Goal: Task Accomplishment & Management: Use online tool/utility

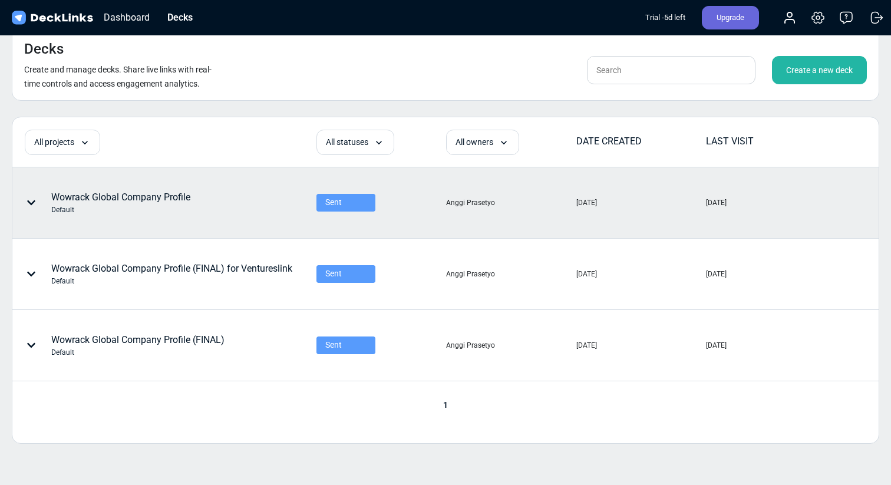
click at [173, 194] on div "Wowrack Global Company Profile Default" at bounding box center [120, 202] width 139 height 25
click at [173, 194] on html "Messenger Your conversations will go here Select a conversation Notifications D…" at bounding box center [445, 285] width 891 height 570
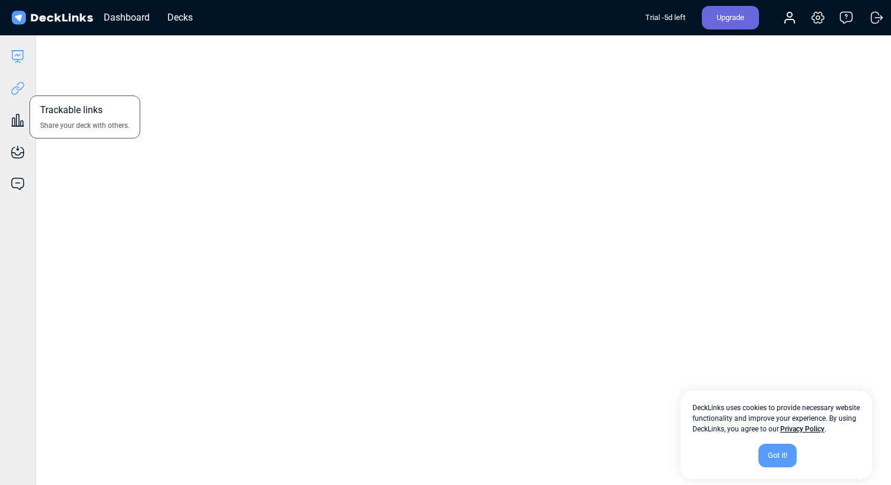
click at [23, 91] on icon at bounding box center [18, 88] width 14 height 14
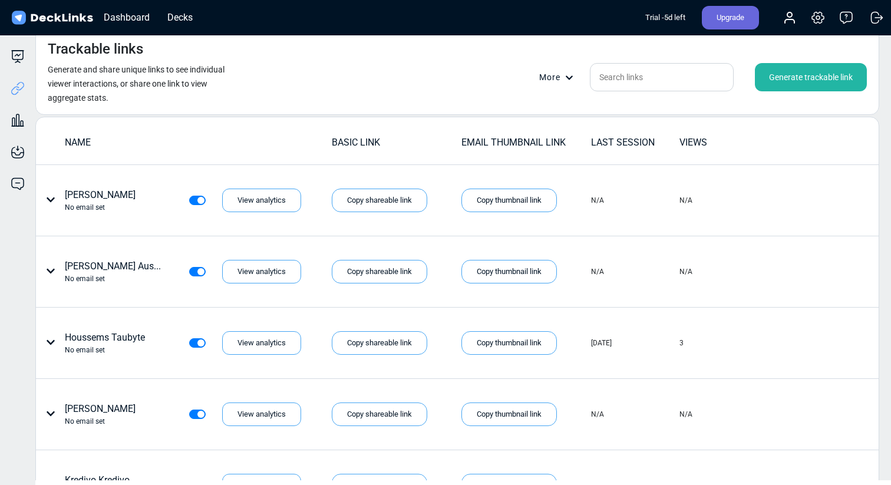
click at [788, 90] on div "Generate trackable link" at bounding box center [811, 77] width 112 height 28
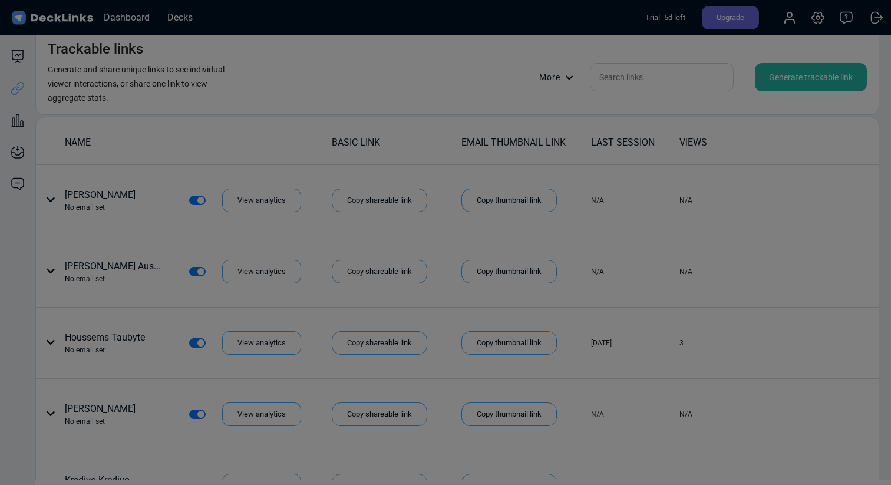
click at [788, 84] on div "Generate a trackable link Input manually Get from CRM Upload a CSV file First n…" at bounding box center [445, 242] width 891 height 485
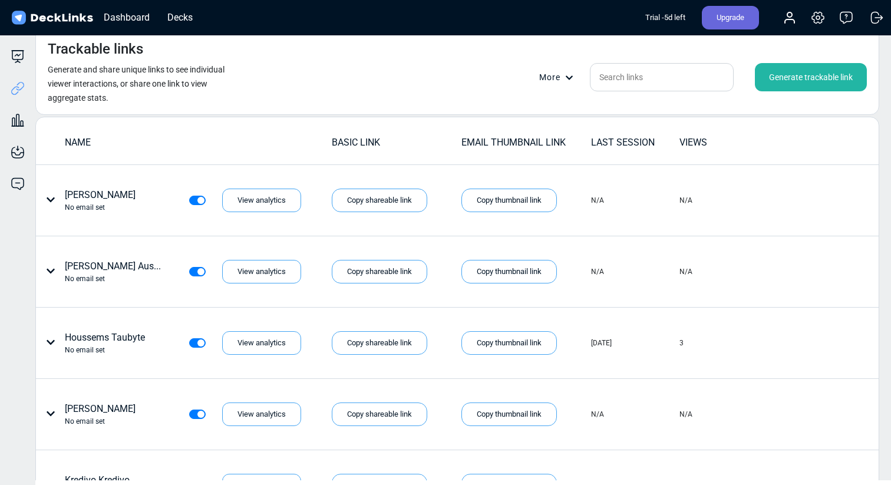
click at [788, 84] on div "Generate trackable link" at bounding box center [811, 77] width 112 height 28
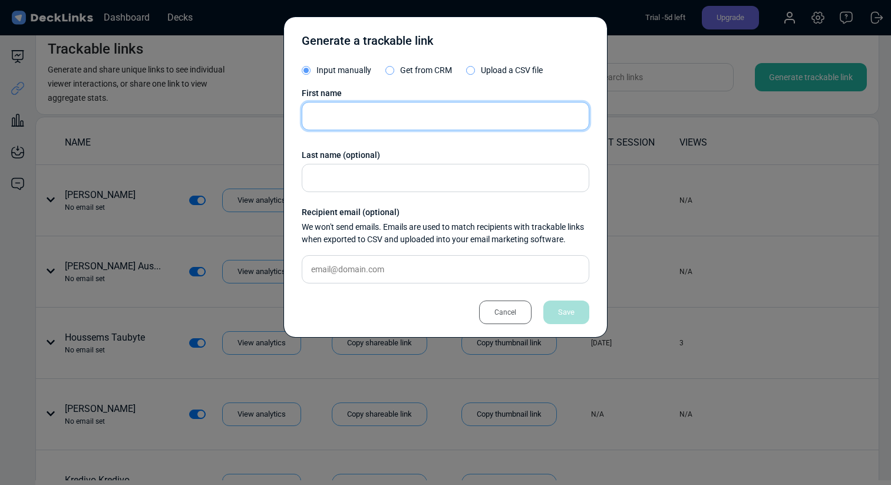
click at [465, 118] on input "text" at bounding box center [446, 116] width 288 height 28
type input "[GEOGRAPHIC_DATA]"
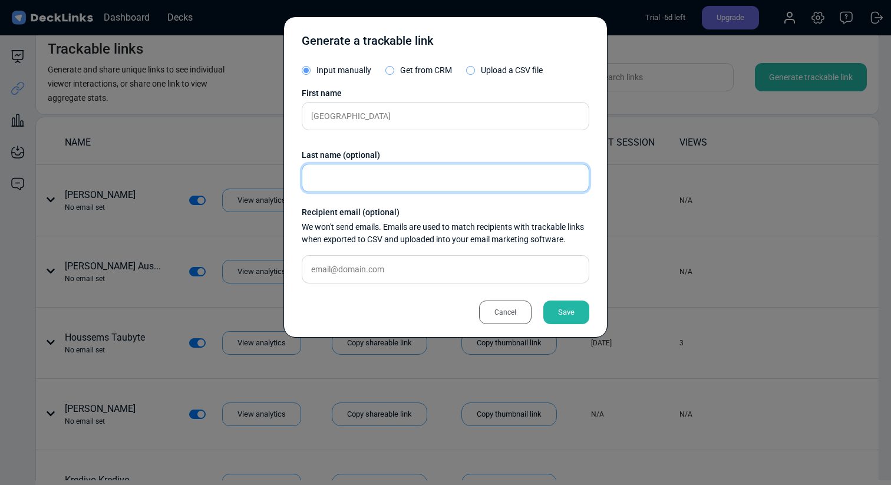
click at [428, 178] on input "text" at bounding box center [446, 178] width 288 height 28
type input "Lia"
click at [555, 306] on div "Save" at bounding box center [566, 312] width 46 height 24
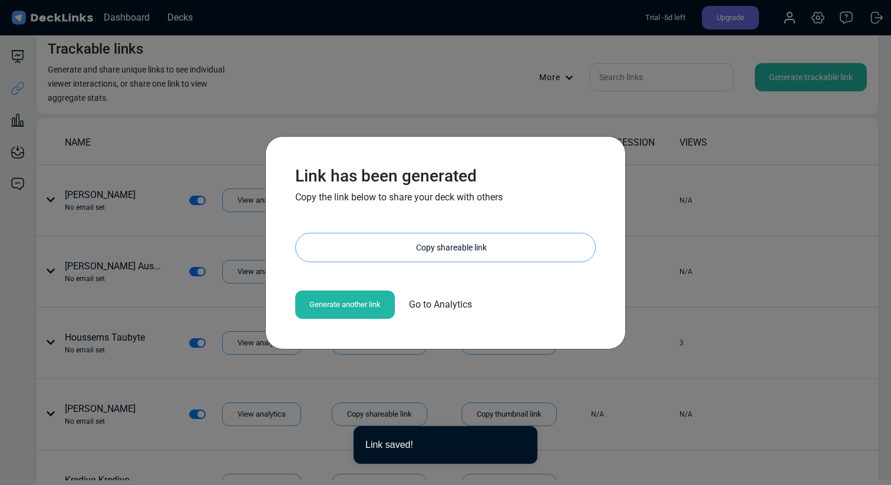
click at [493, 239] on div "Copy shareable link" at bounding box center [452, 247] width 288 height 28
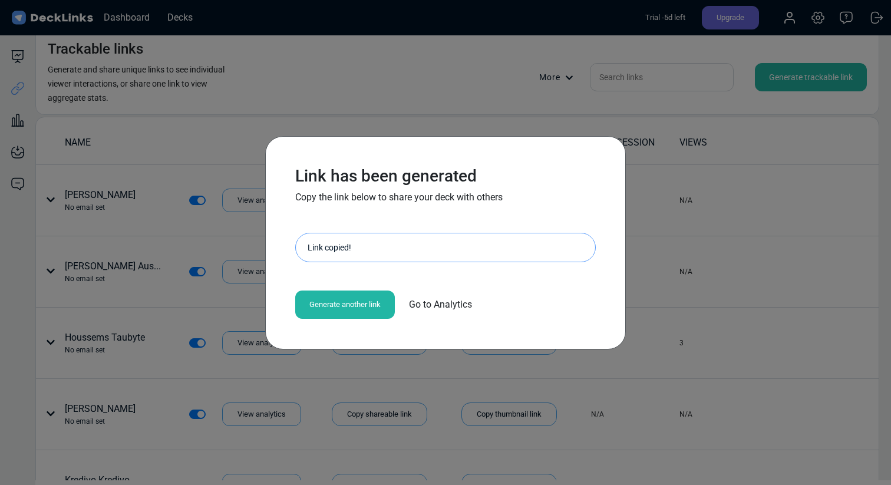
click at [698, 107] on div "Link has been generated Copy the link below to share your deck with others [URL…" at bounding box center [445, 242] width 891 height 485
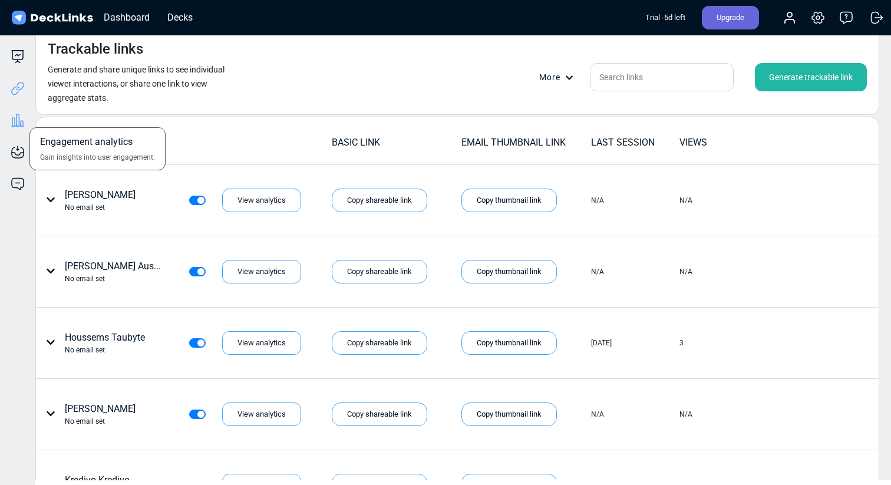
click at [23, 115] on icon at bounding box center [18, 120] width 14 height 14
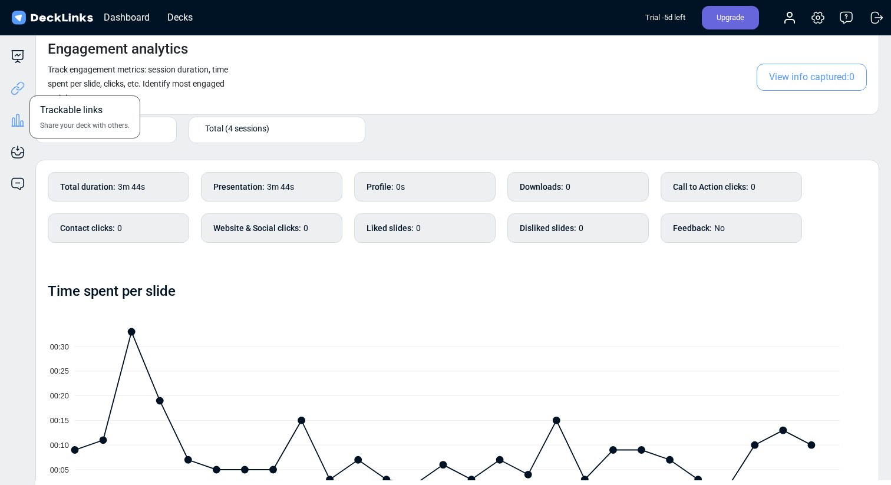
click at [24, 88] on icon at bounding box center [18, 88] width 14 height 14
